Goal: Find specific fact: Find specific fact

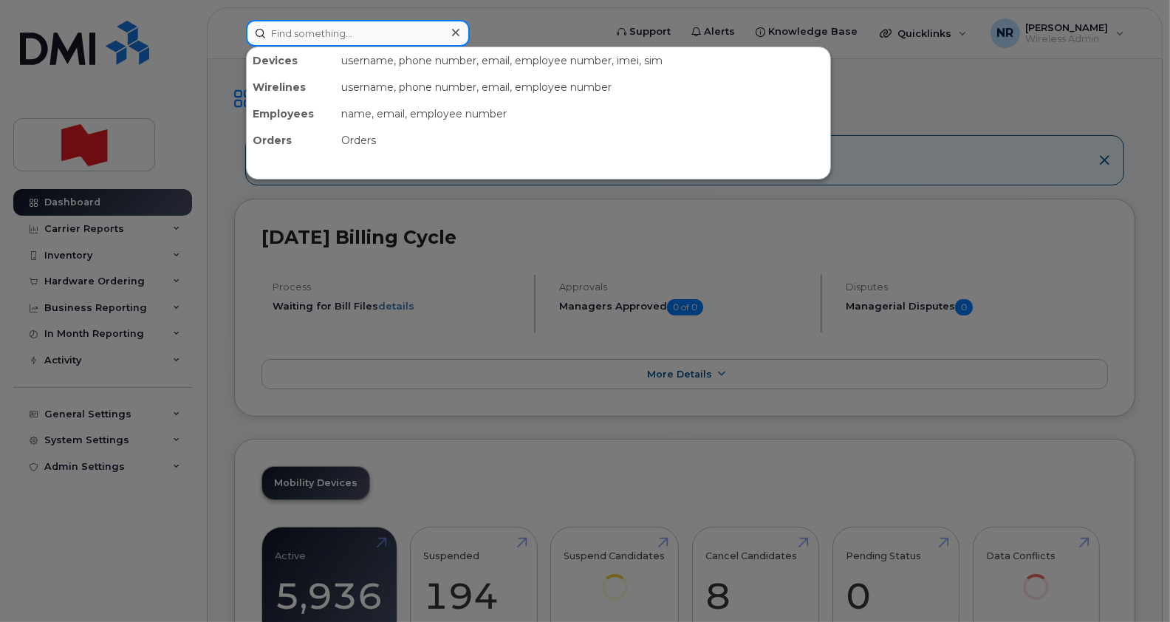
click at [365, 34] on input at bounding box center [358, 33] width 224 height 27
paste input "[PHONE_NUMBER]"
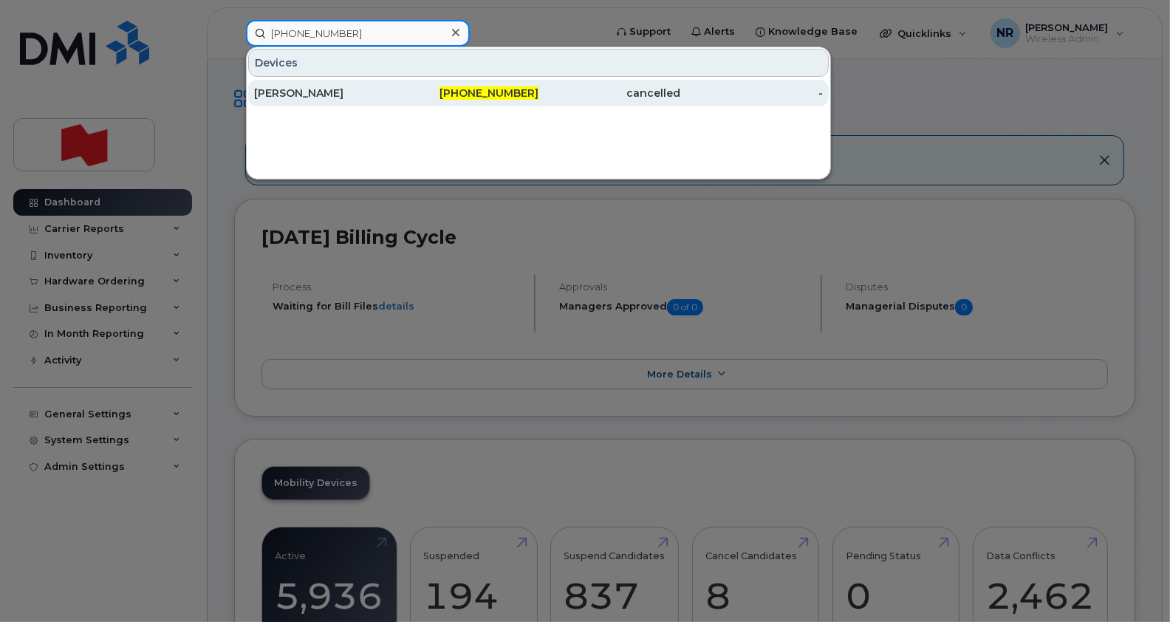
type input "[PHONE_NUMBER]"
click at [397, 100] on div "[PERSON_NAME]" at bounding box center [468, 93] width 143 height 27
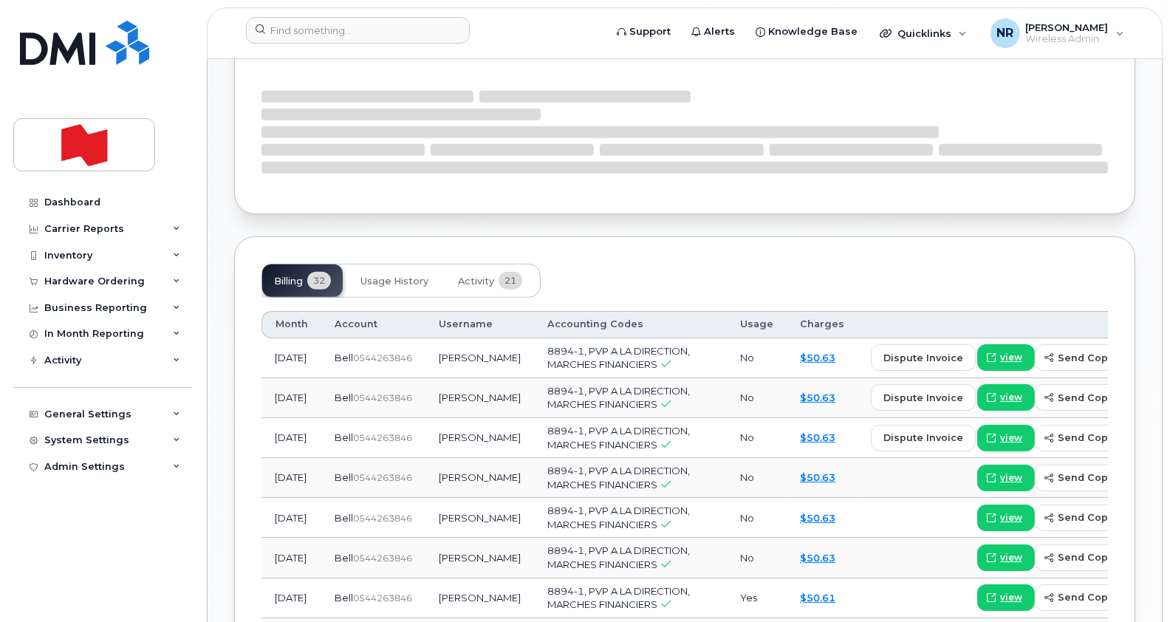
scroll to position [1108, 0]
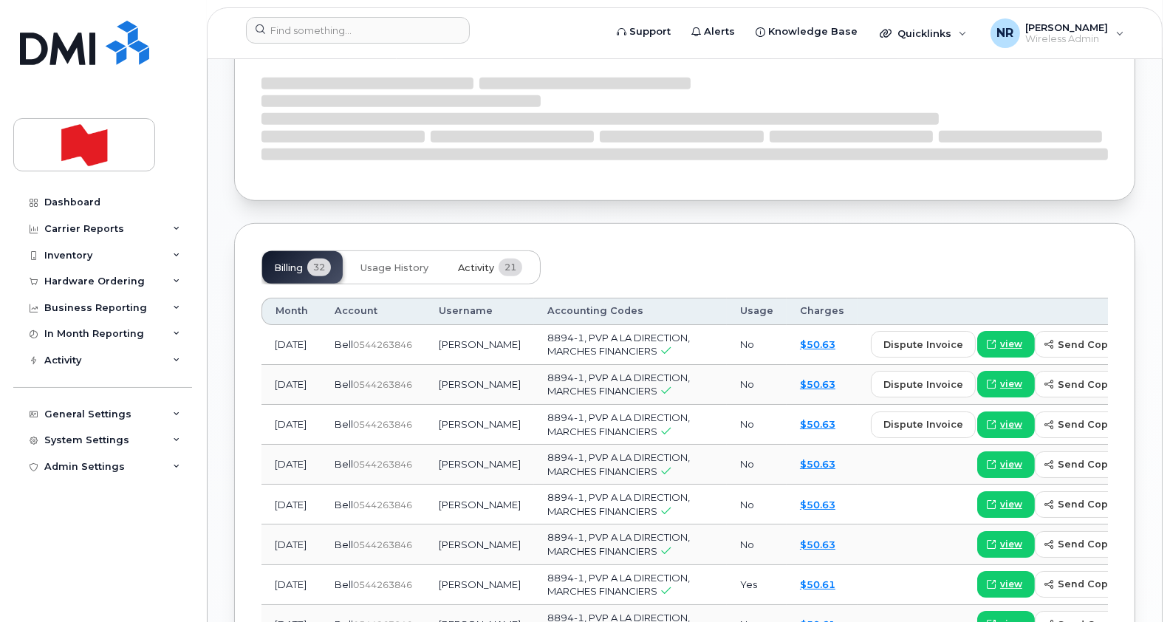
click at [483, 262] on span "Activity" at bounding box center [476, 268] width 36 height 12
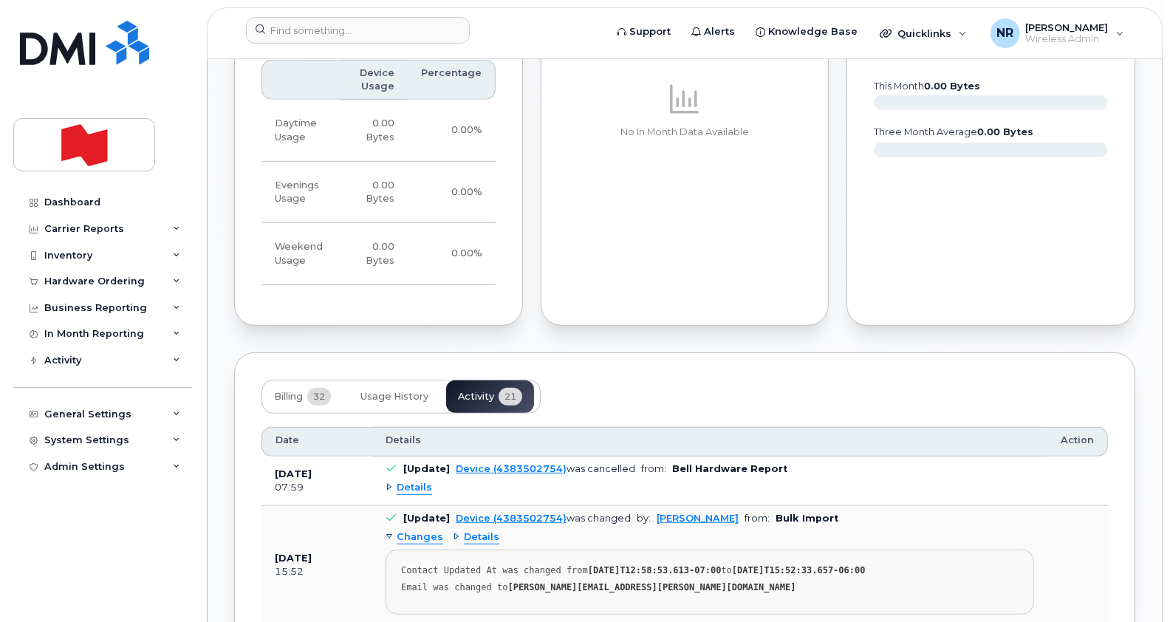
scroll to position [1100, 0]
